Goal: Find specific page/section: Find specific page/section

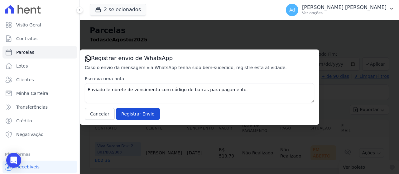
select select
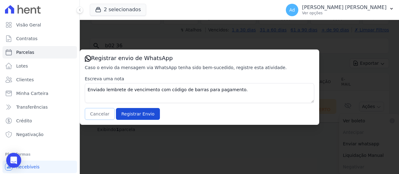
click at [96, 113] on button "Cancelar" at bounding box center [100, 114] width 30 height 12
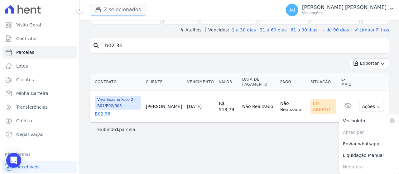
click at [122, 12] on button "2 selecionados" at bounding box center [118, 10] width 56 height 12
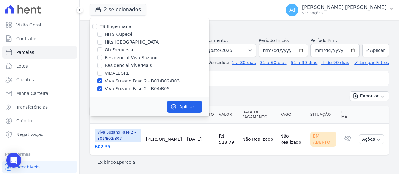
drag, startPoint x: 110, startPoint y: 81, endPoint x: 109, endPoint y: 84, distance: 3.4
click at [111, 81] on label "Viva Suzano Fase 2 - B01/B02/B03" at bounding box center [142, 81] width 75 height 7
click at [102, 81] on input "Viva Suzano Fase 2 - B01/B02/B03" at bounding box center [99, 81] width 5 height 5
checkbox input "false"
click at [106, 90] on label "Viva Suzano Fase 2 - B04/B05" at bounding box center [137, 89] width 65 height 7
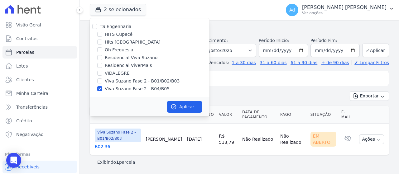
click at [102, 90] on input "Viva Suzano Fase 2 - B04/B05" at bounding box center [99, 88] width 5 height 5
checkbox input "false"
click at [110, 50] on label "Oh Freguesia" at bounding box center [119, 50] width 29 height 7
click at [102, 50] on input "Oh Freguesia" at bounding box center [99, 49] width 5 height 5
checkbox input "true"
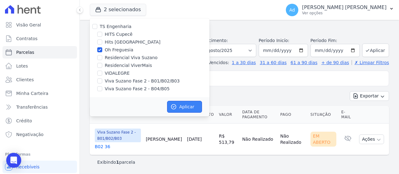
click at [190, 107] on button "Aplicar" at bounding box center [184, 107] width 35 height 12
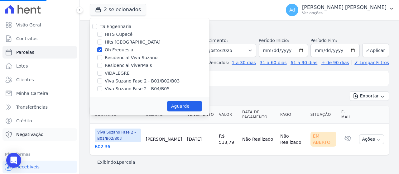
select select
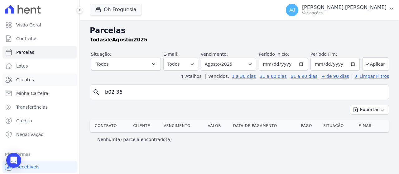
click at [34, 80] on link "Clientes" at bounding box center [39, 80] width 75 height 12
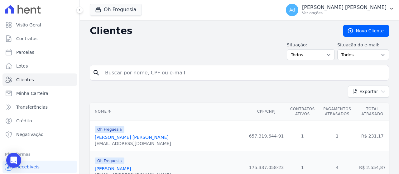
click at [169, 72] on input "search" at bounding box center [243, 73] width 285 height 12
type input "[PERSON_NAME]"
